Goal: Information Seeking & Learning: Check status

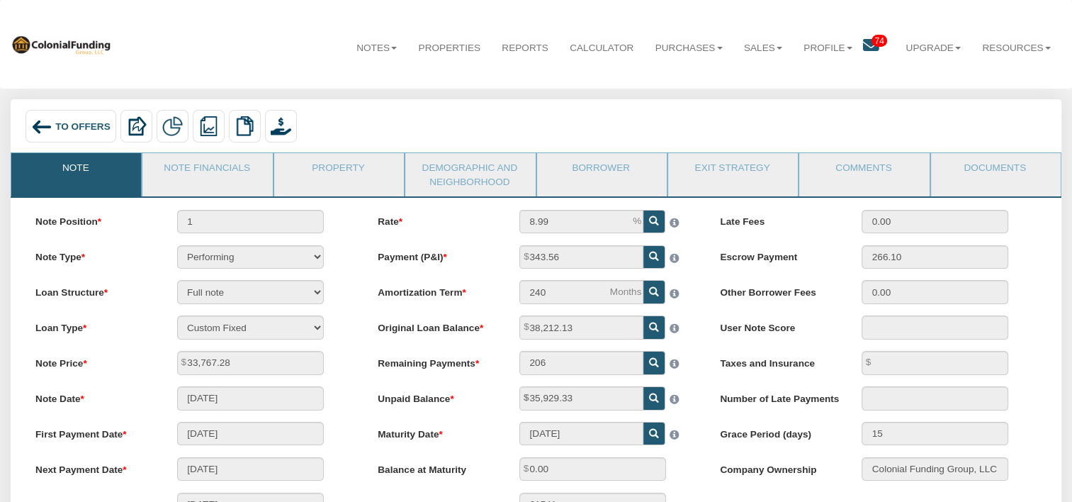
click at [863, 52] on icon at bounding box center [871, 46] width 16 height 16
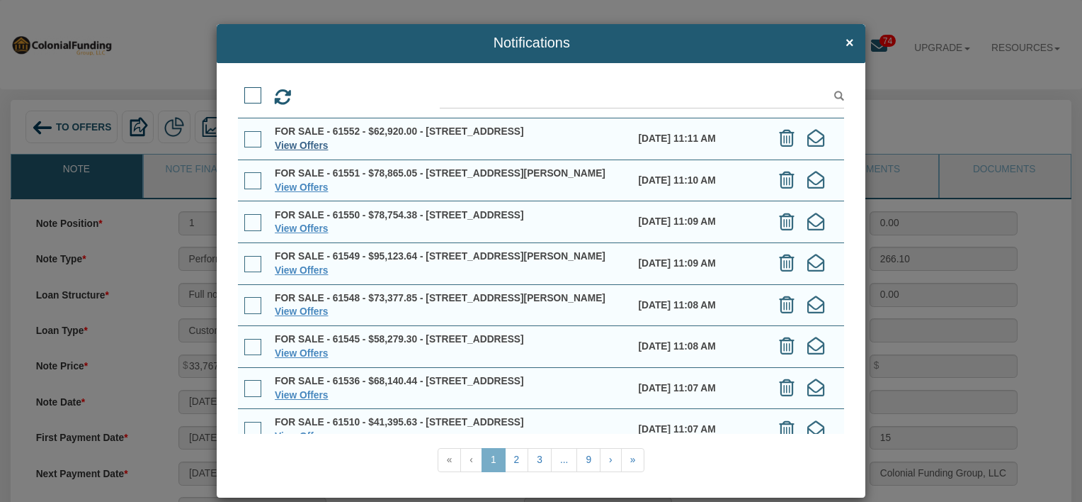
click at [298, 151] on link "View Offers" at bounding box center [301, 145] width 53 height 11
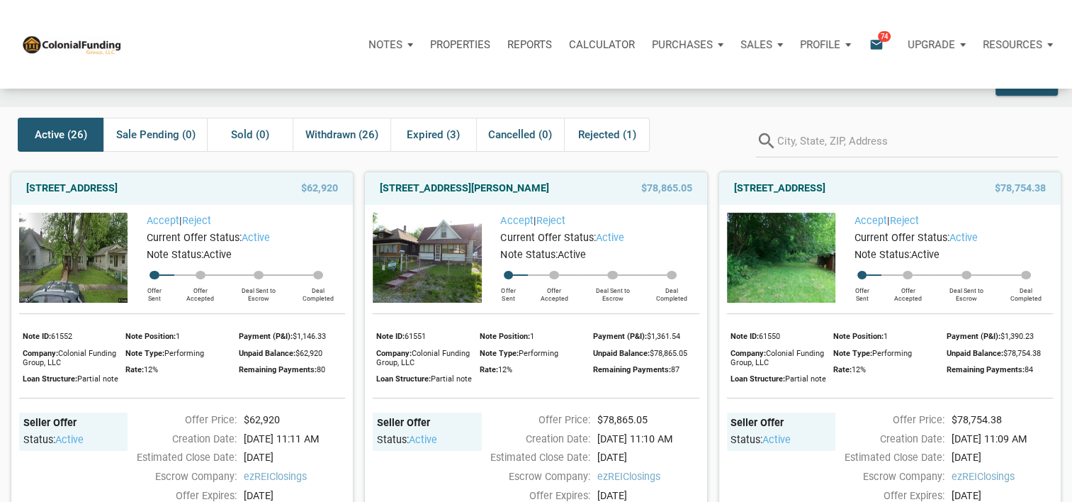
scroll to position [33, 0]
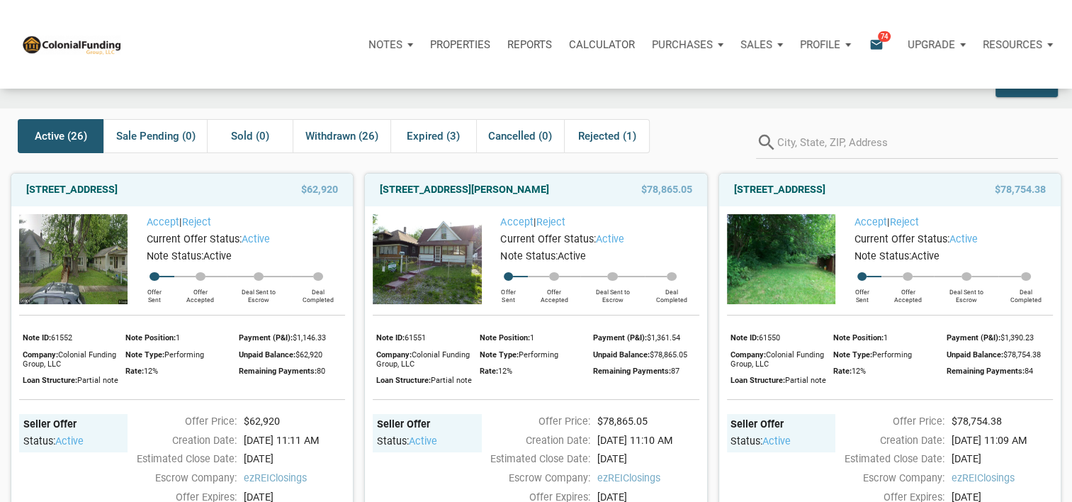
click at [450, 259] on img at bounding box center [427, 259] width 108 height 90
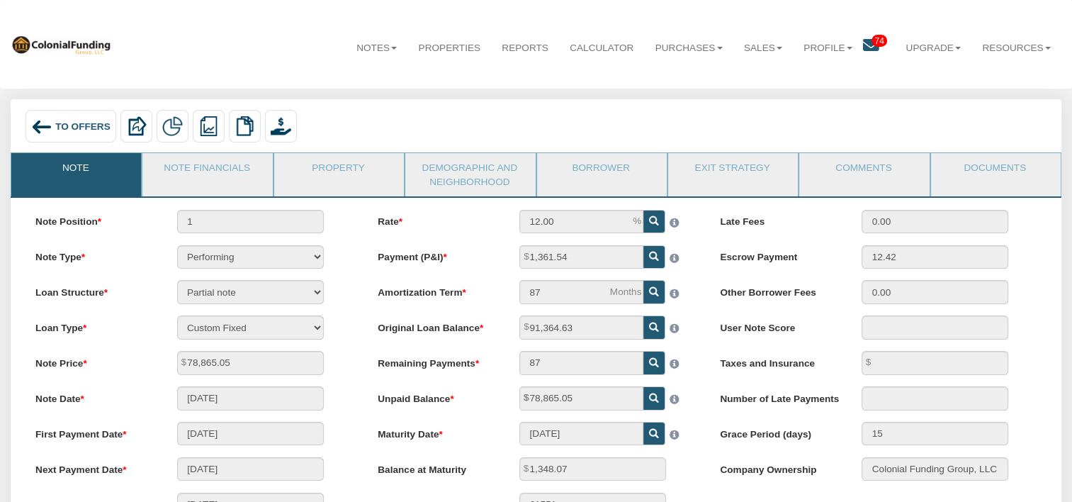
click at [71, 122] on span "To Offers" at bounding box center [82, 125] width 55 height 11
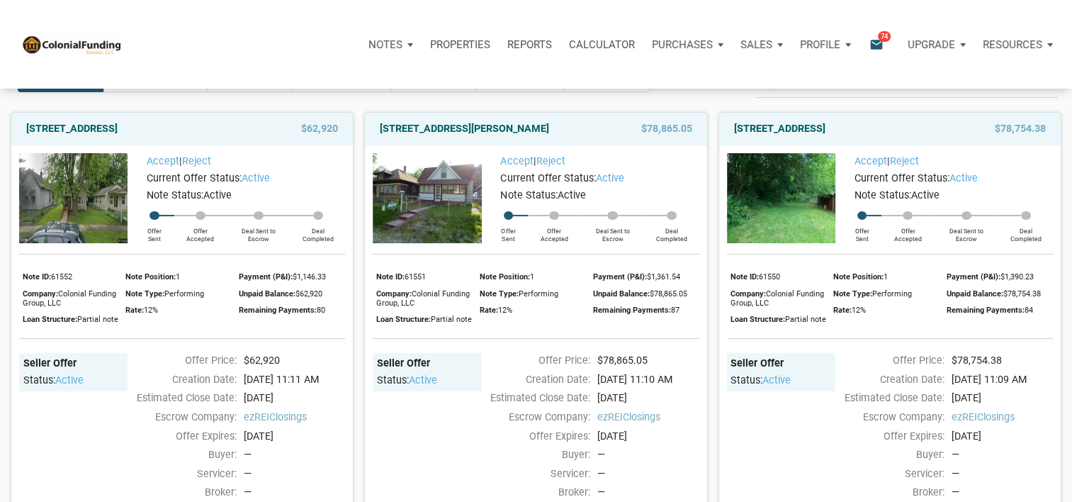
scroll to position [95, 0]
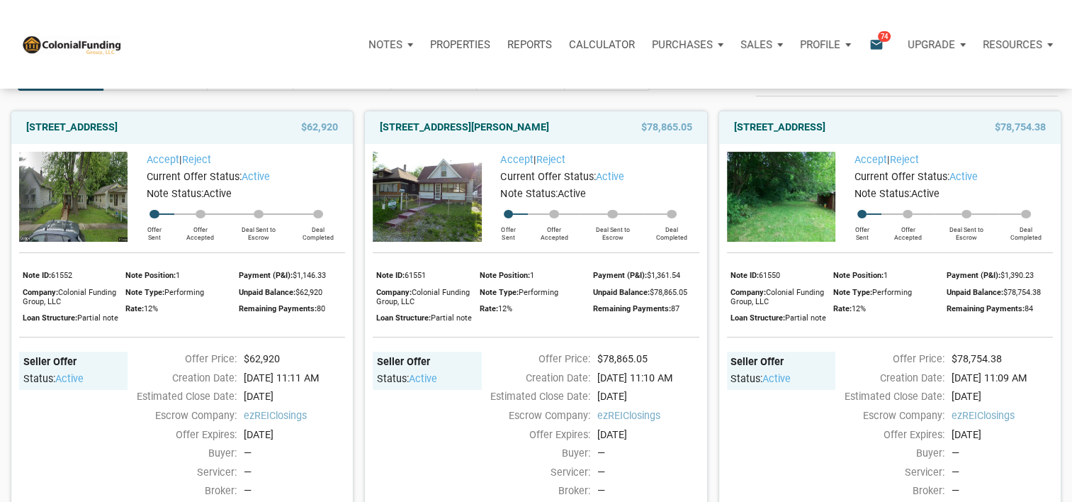
click at [88, 209] on img at bounding box center [73, 197] width 108 height 90
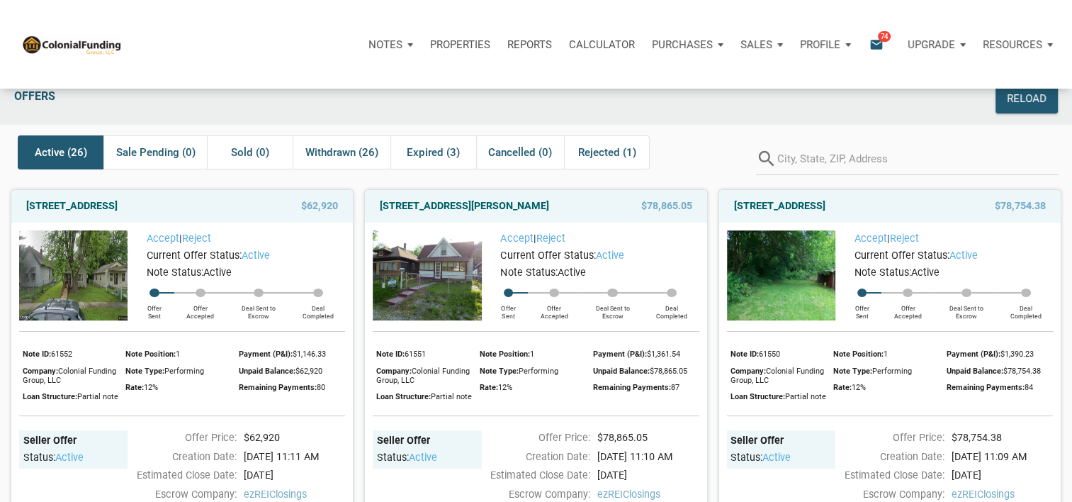
scroll to position [107, 0]
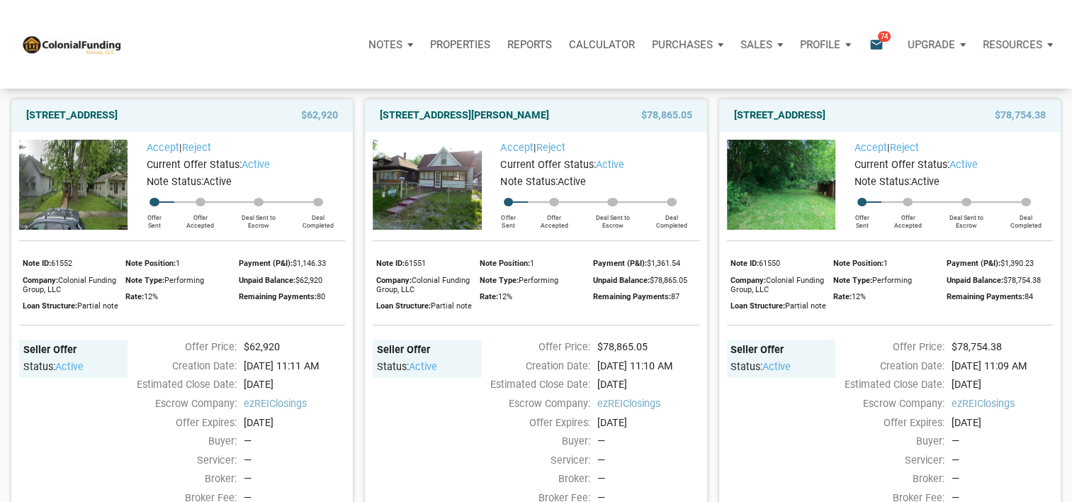
click at [804, 200] on img at bounding box center [781, 185] width 108 height 90
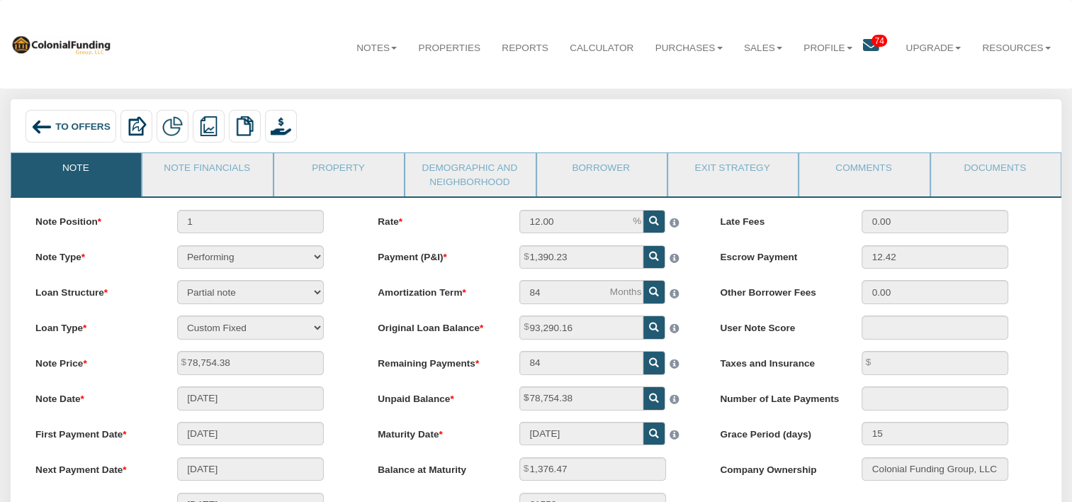
click at [68, 124] on span "To Offers" at bounding box center [82, 125] width 55 height 11
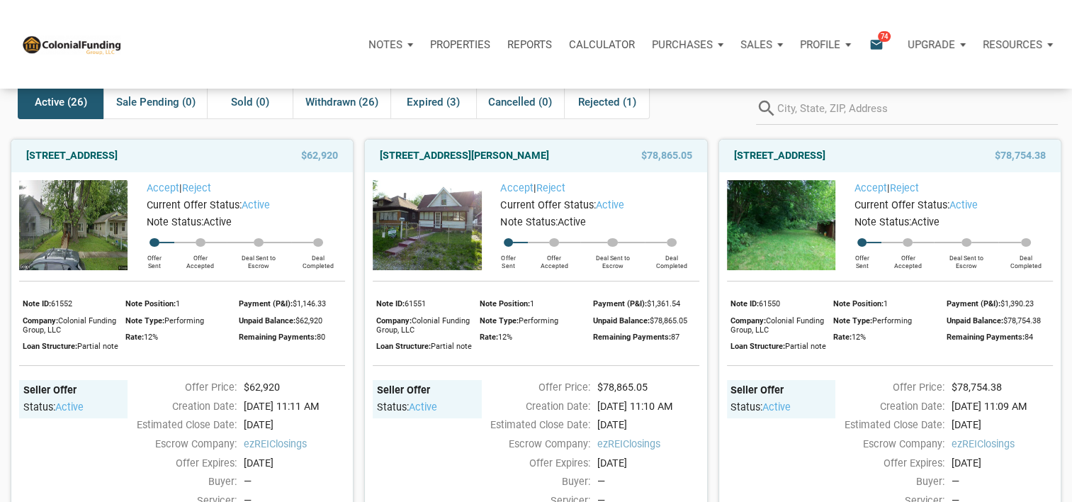
scroll to position [28, 0]
